Goal: Transaction & Acquisition: Purchase product/service

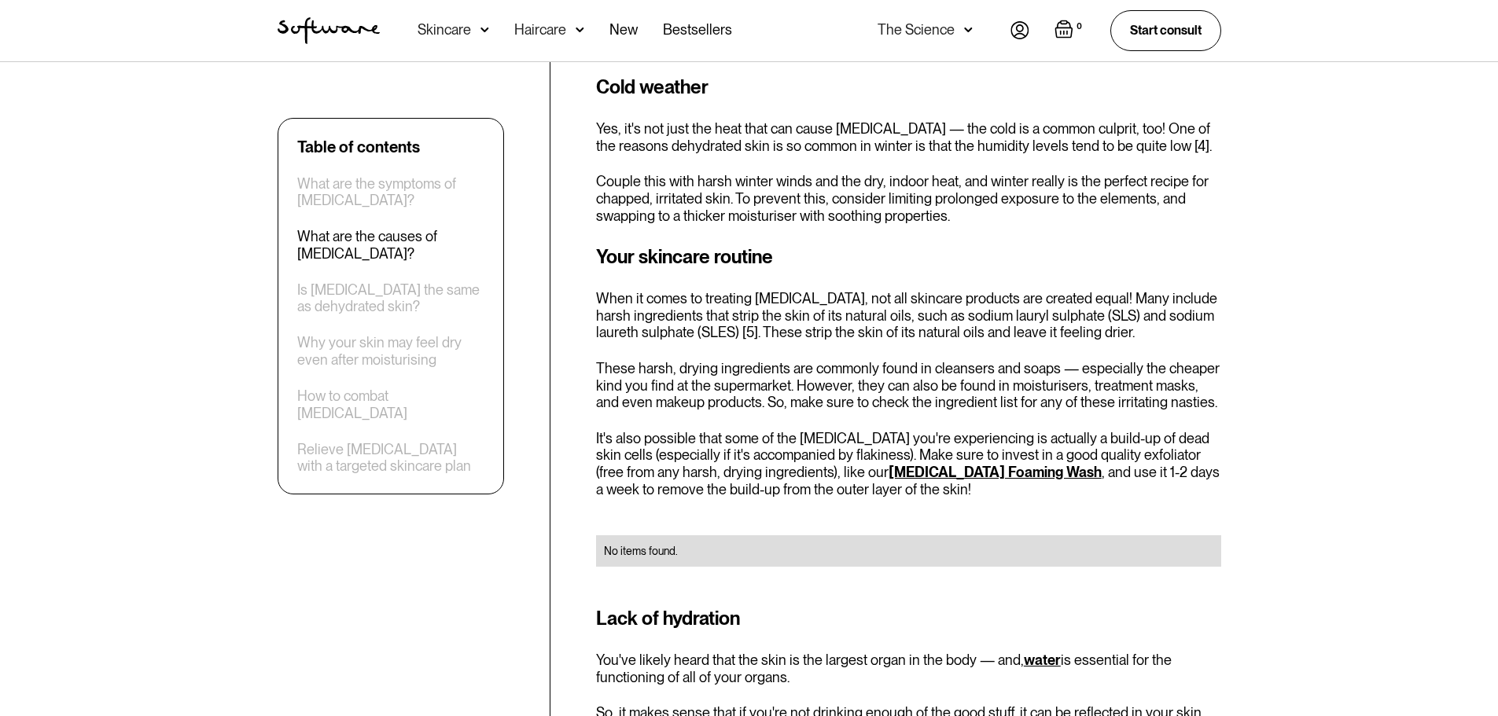
drag, startPoint x: 134, startPoint y: 353, endPoint x: 142, endPoint y: 466, distance: 113.5
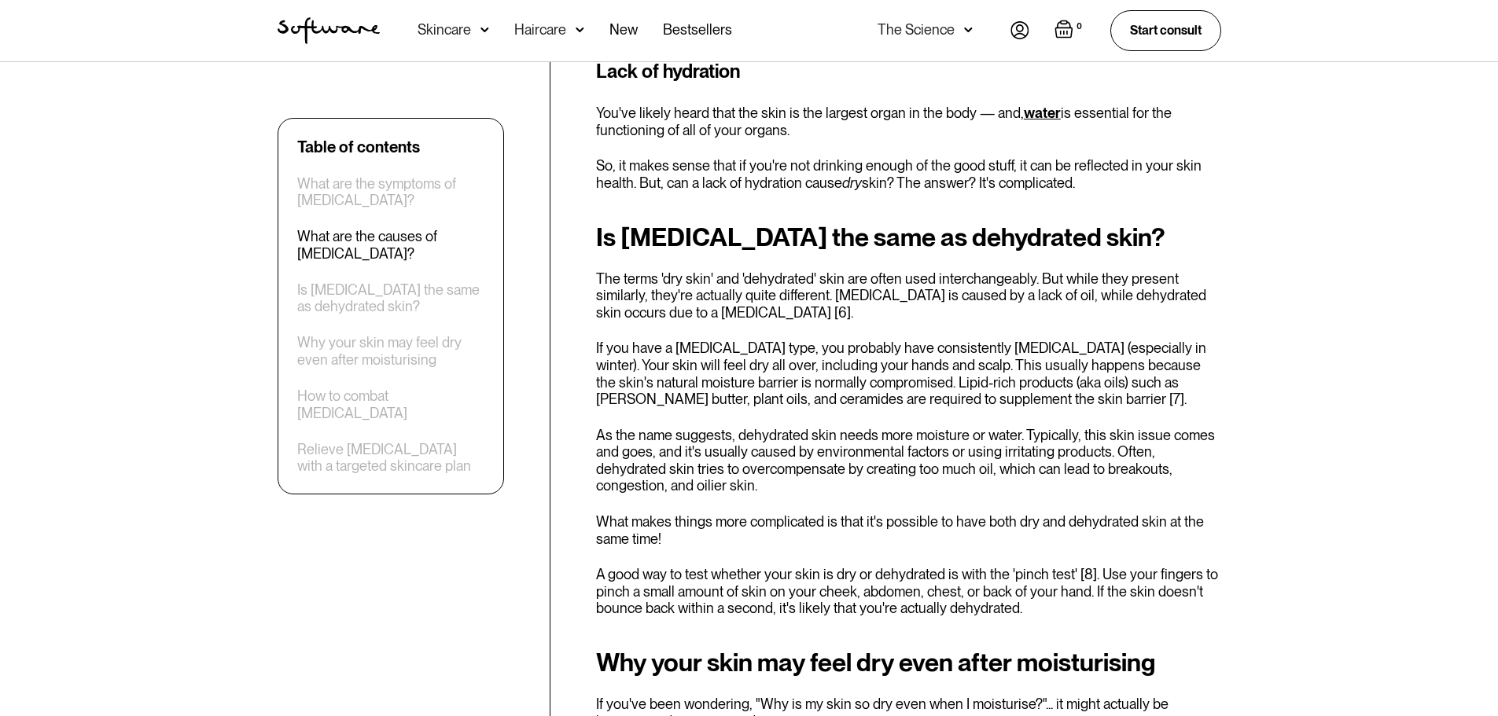
drag, startPoint x: 176, startPoint y: 390, endPoint x: 197, endPoint y: 485, distance: 97.3
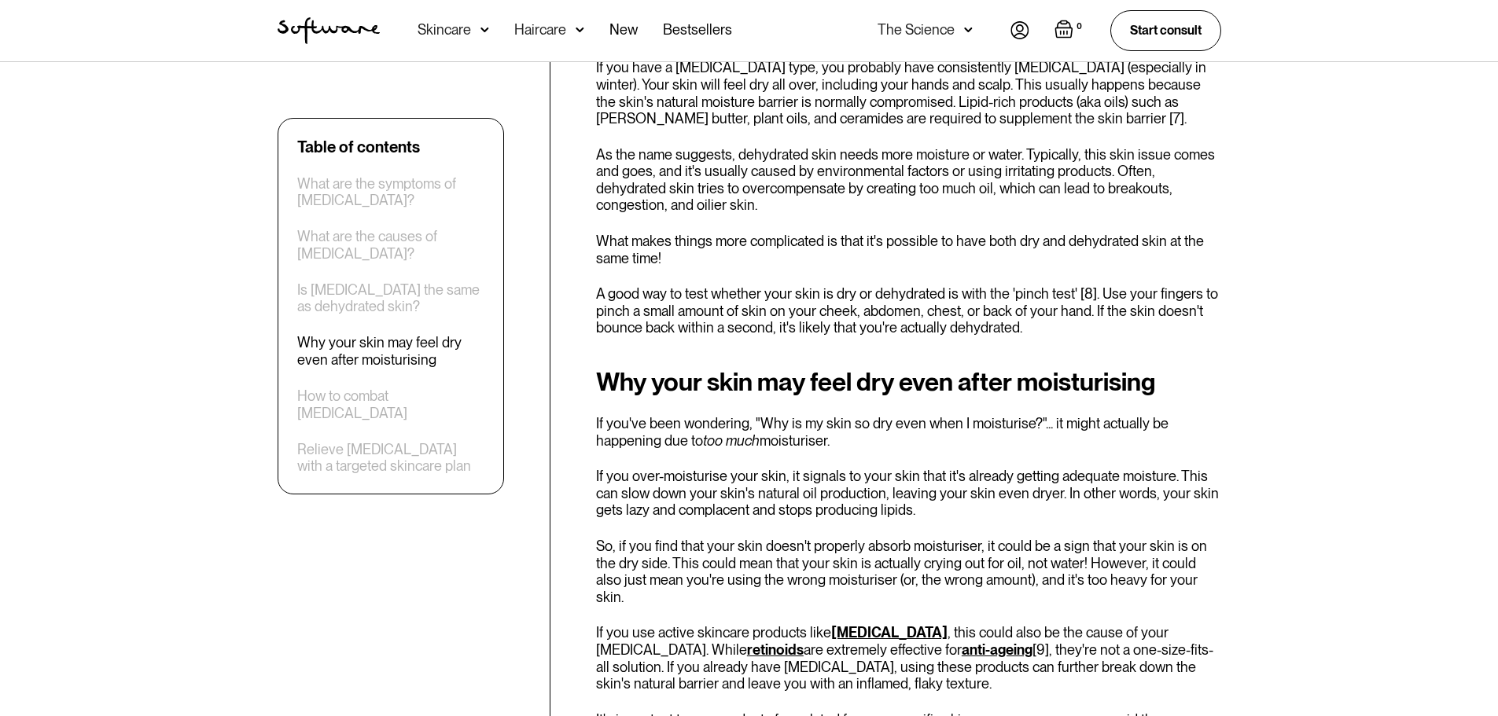
scroll to position [2385, 0]
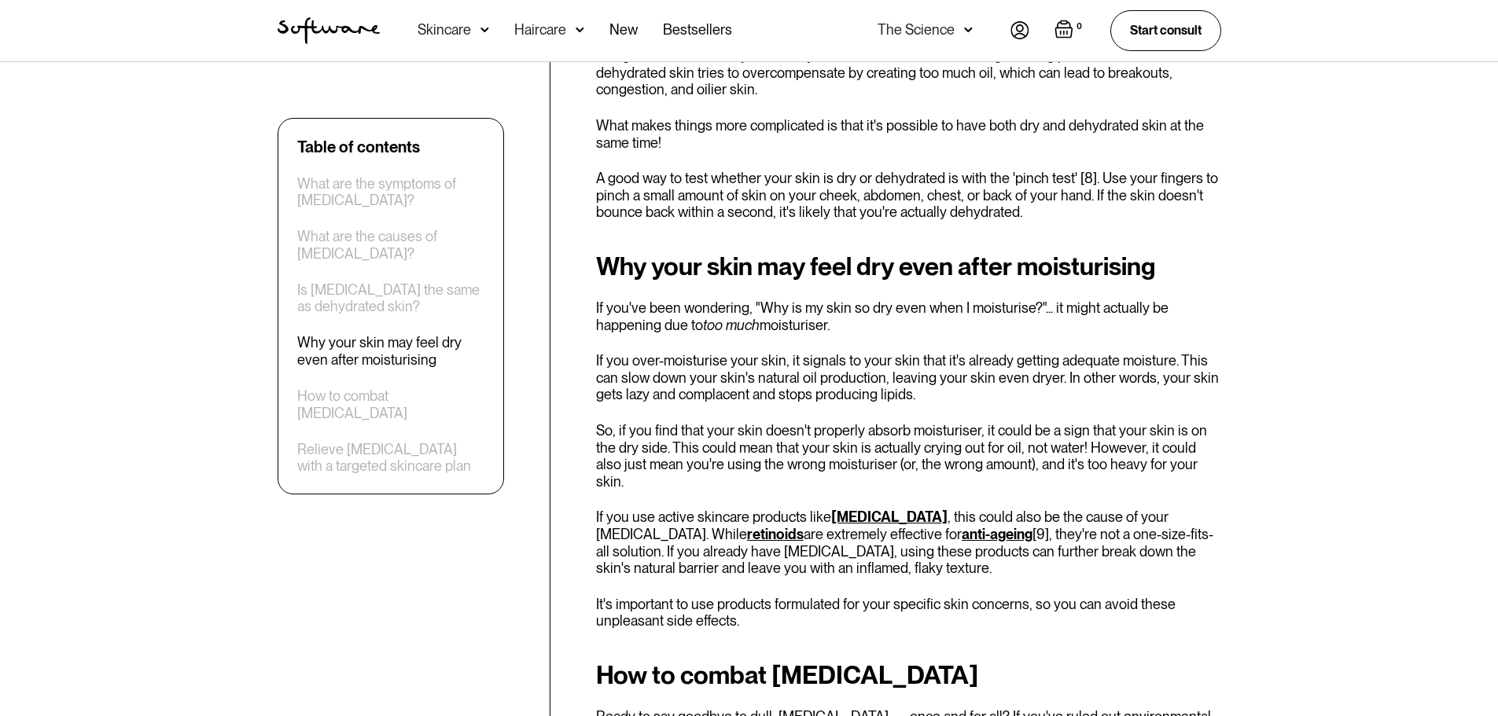
drag, startPoint x: 202, startPoint y: 425, endPoint x: 200, endPoint y: 483, distance: 58.2
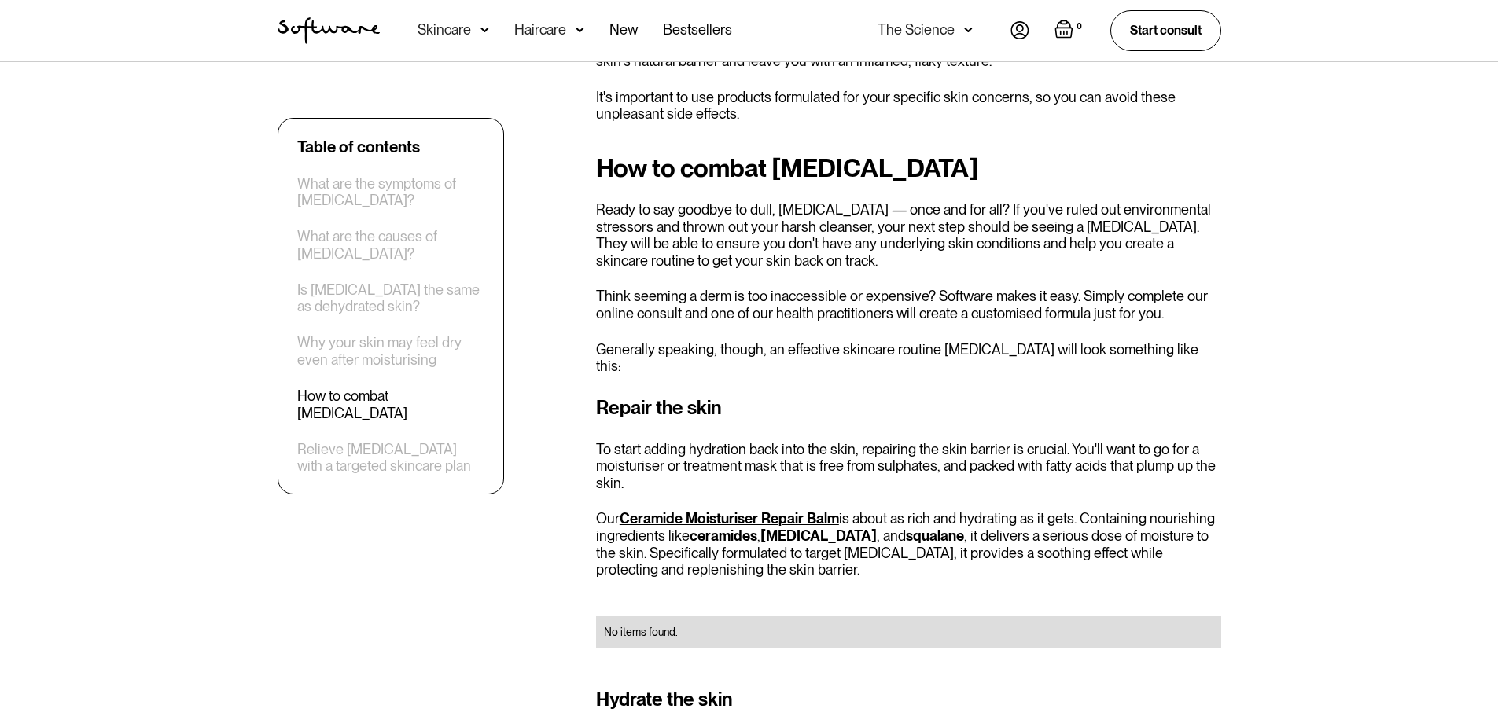
drag, startPoint x: 654, startPoint y: 399, endPoint x: 638, endPoint y: 503, distance: 105.0
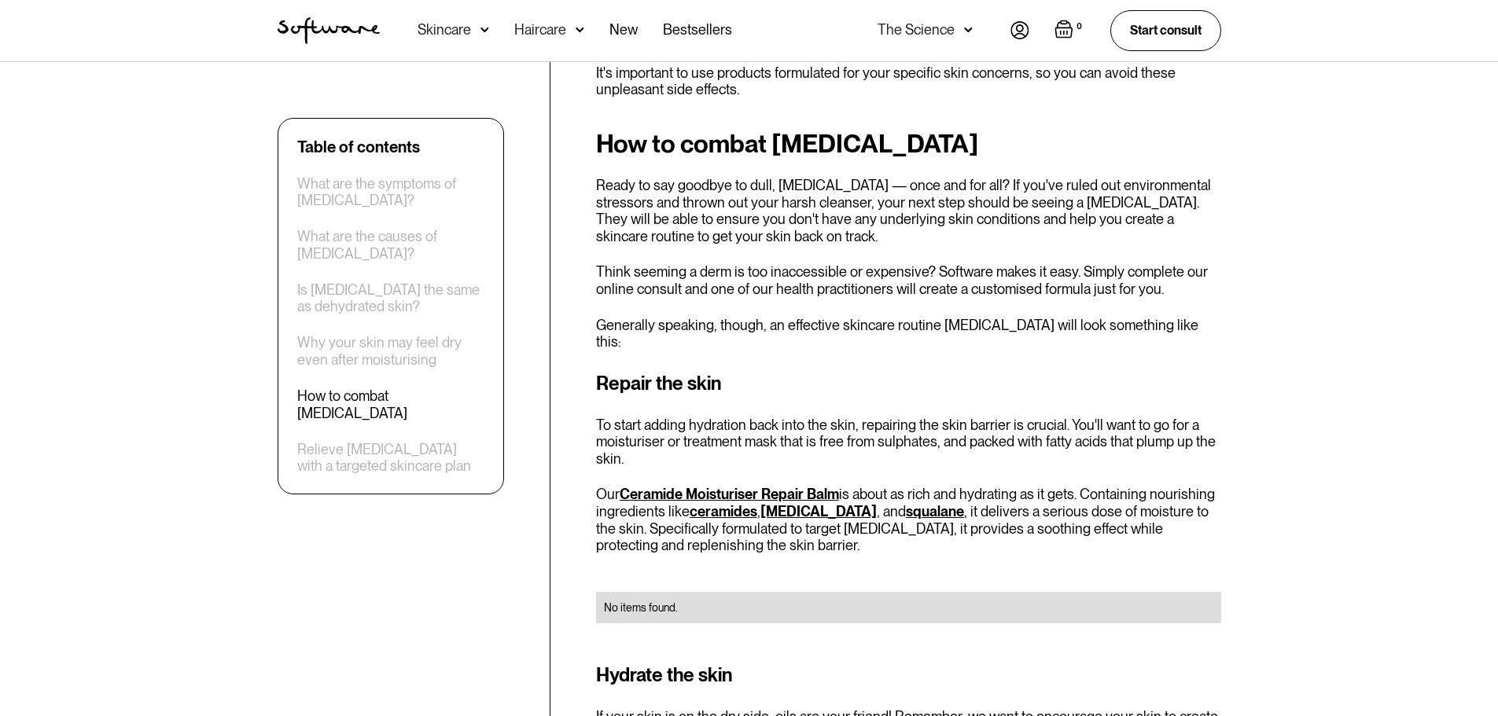
click at [671, 486] on link "Ceramide Moisturiser Repair Balm" at bounding box center [728, 494] width 219 height 17
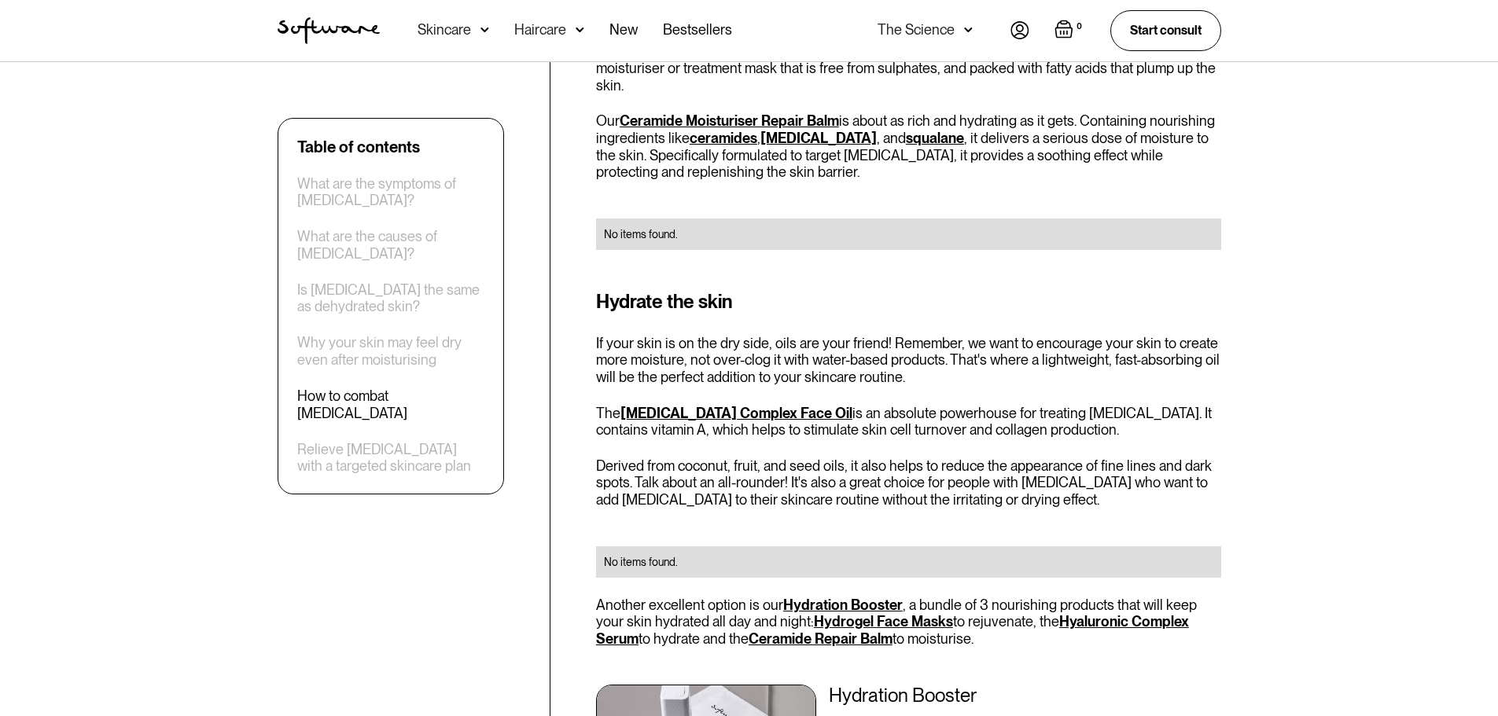
drag, startPoint x: 983, startPoint y: 273, endPoint x: 970, endPoint y: 380, distance: 108.4
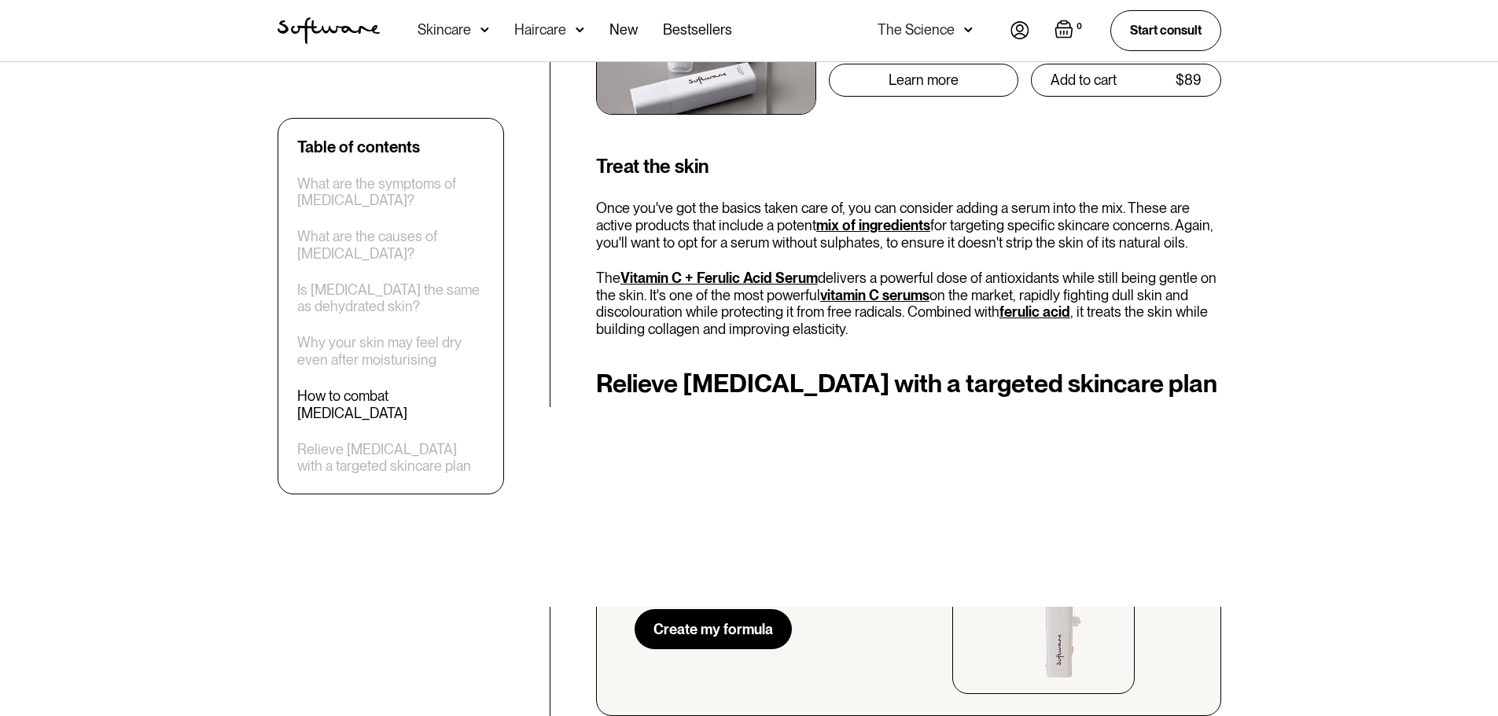
drag, startPoint x: 956, startPoint y: 384, endPoint x: 947, endPoint y: 466, distance: 83.0
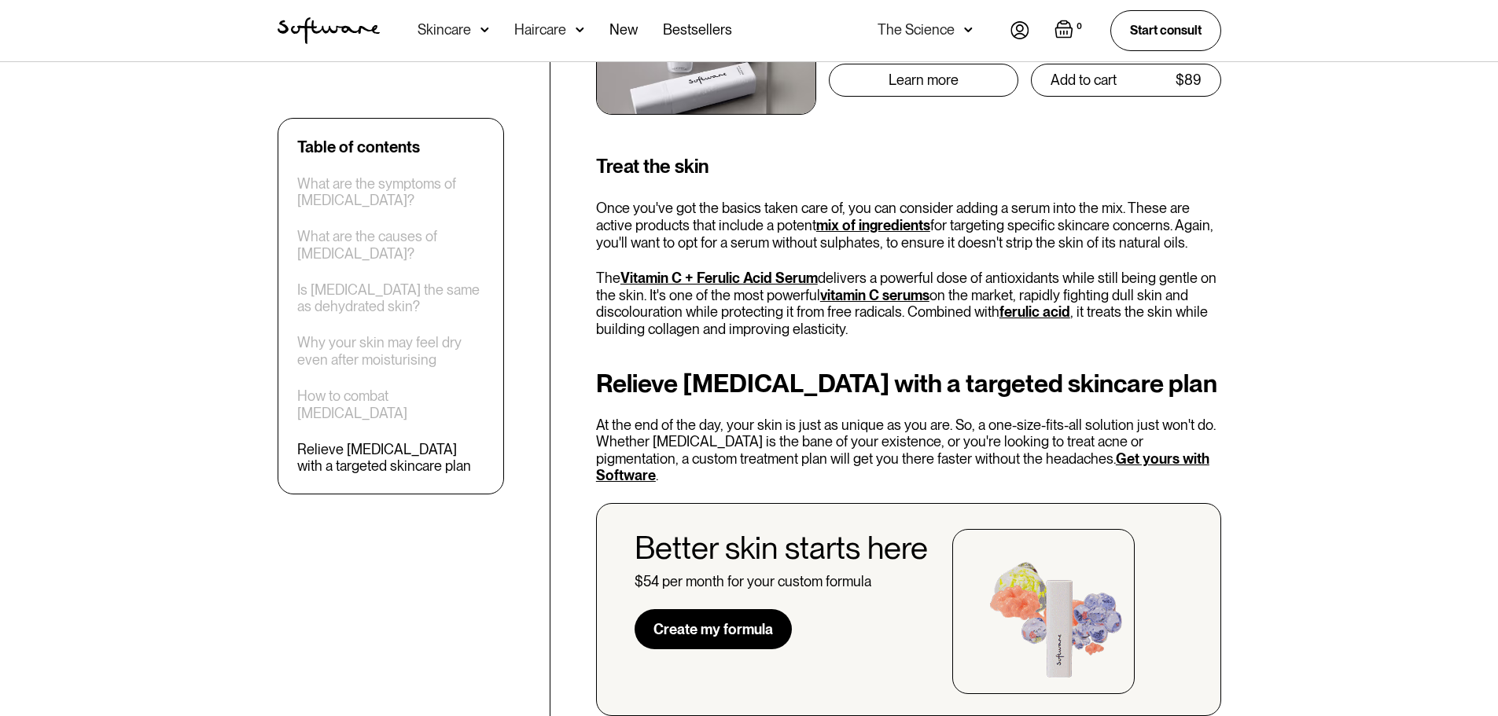
scroll to position [4023, 0]
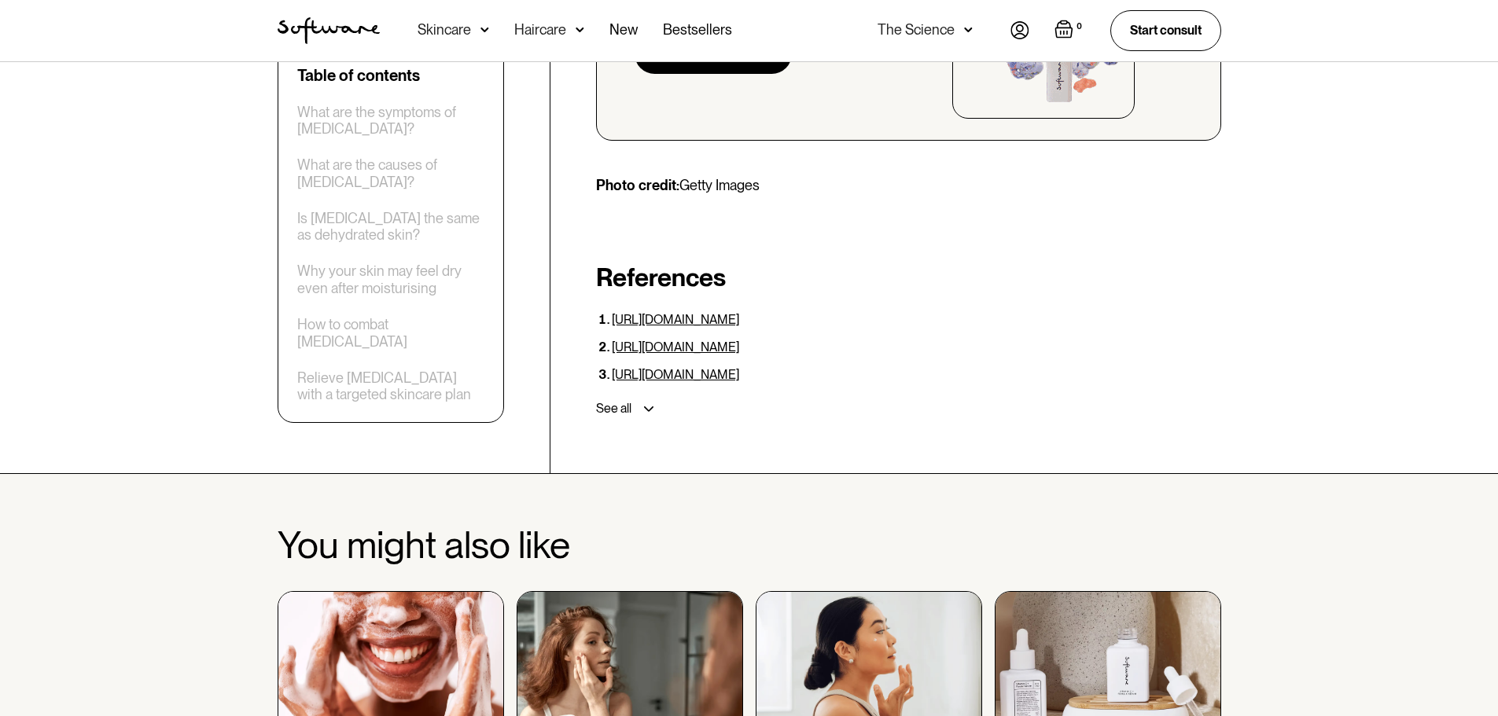
drag, startPoint x: 935, startPoint y: 366, endPoint x: 913, endPoint y: 463, distance: 99.2
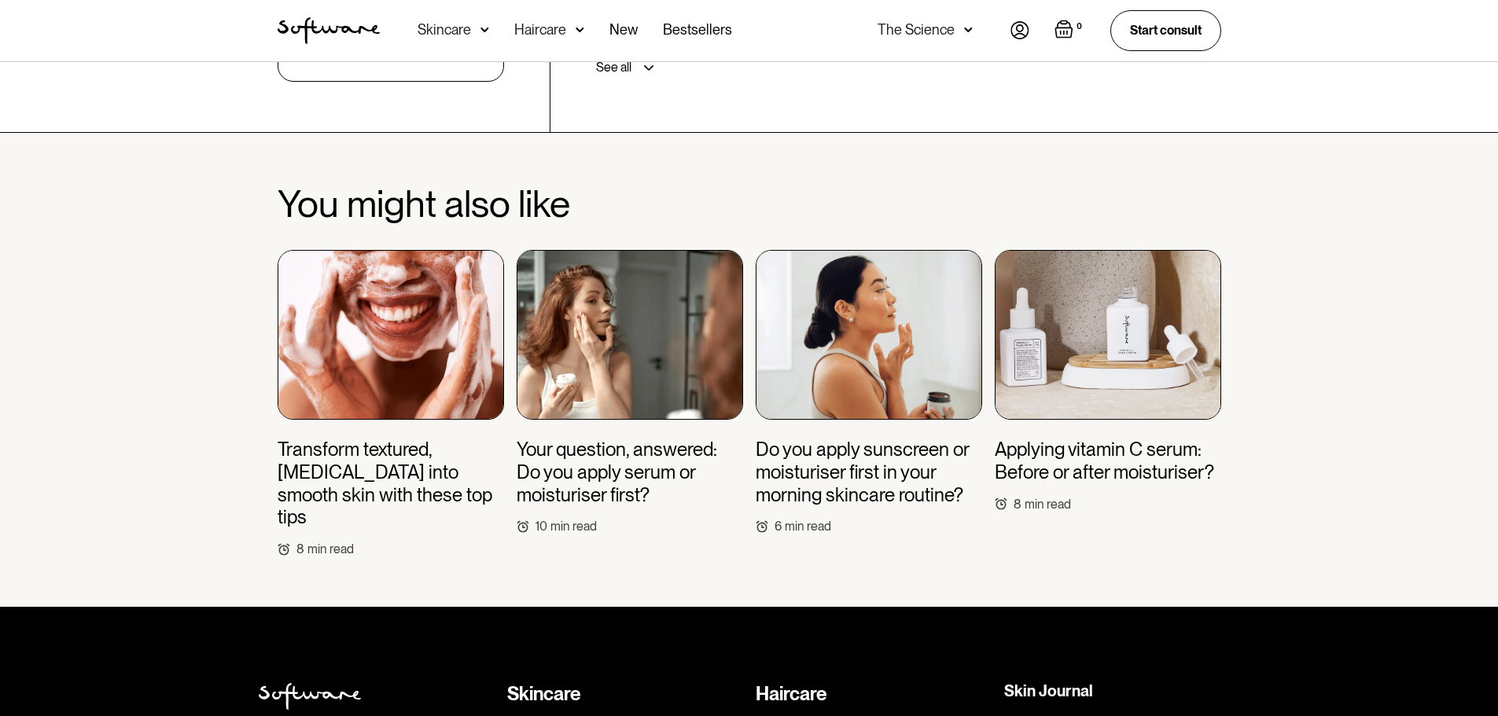
drag, startPoint x: 910, startPoint y: 462, endPoint x: 920, endPoint y: 513, distance: 52.0
